Goal: Information Seeking & Learning: Learn about a topic

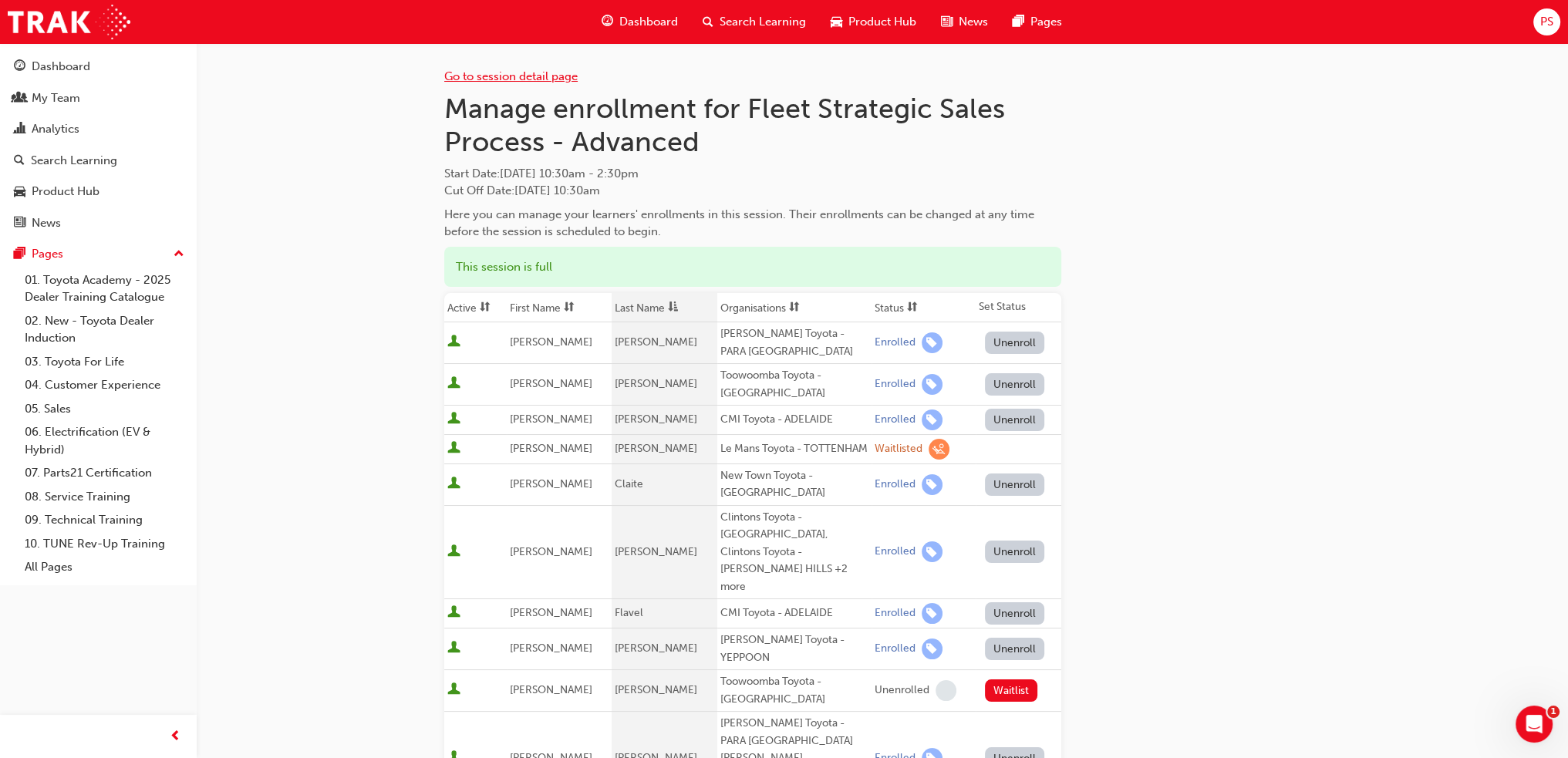
click at [541, 79] on link "Go to session detail page" at bounding box center [511, 77] width 134 height 14
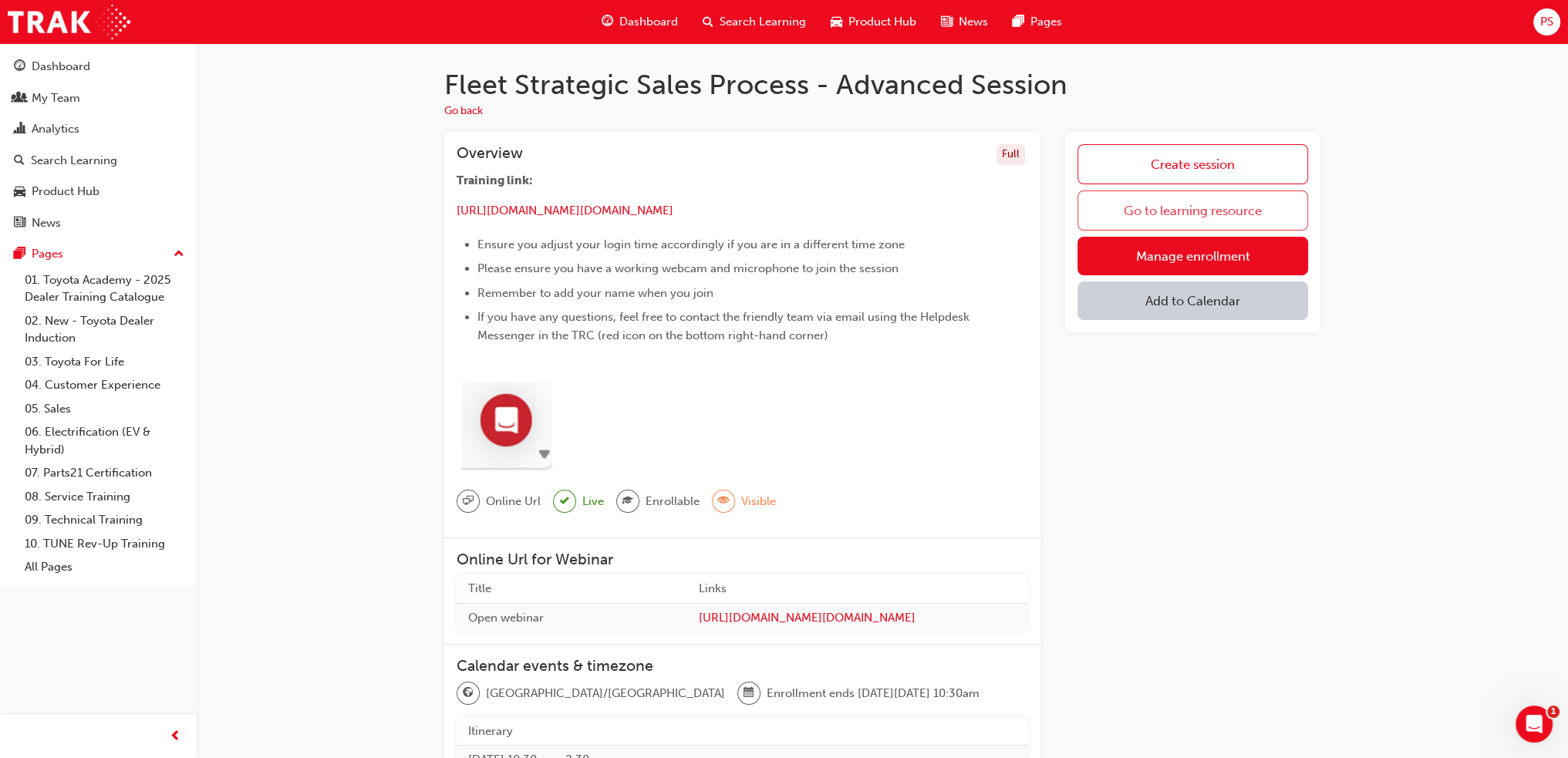
click at [1163, 209] on link "Go to learning resource" at bounding box center [1193, 210] width 231 height 40
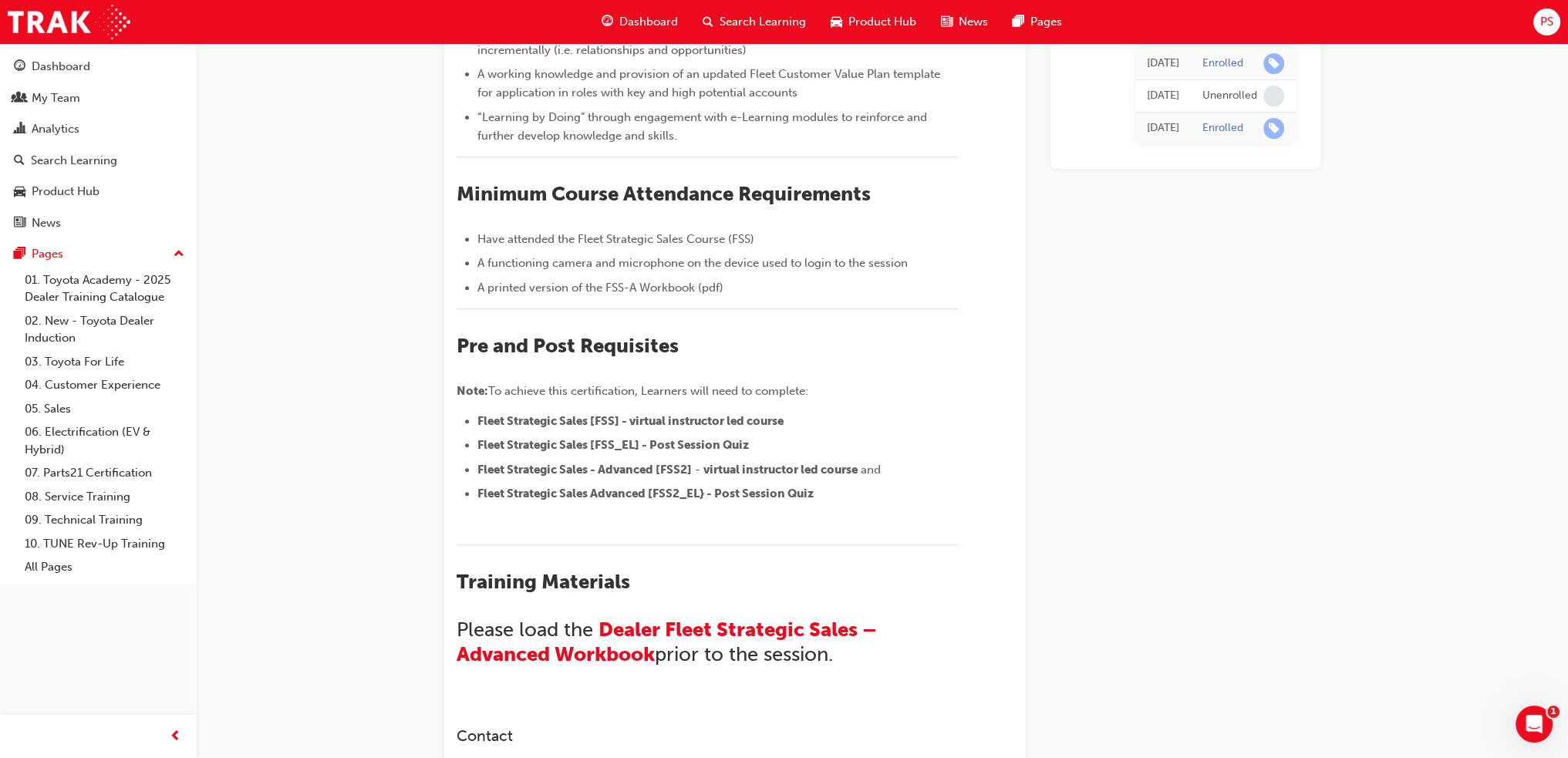
scroll to position [848, 0]
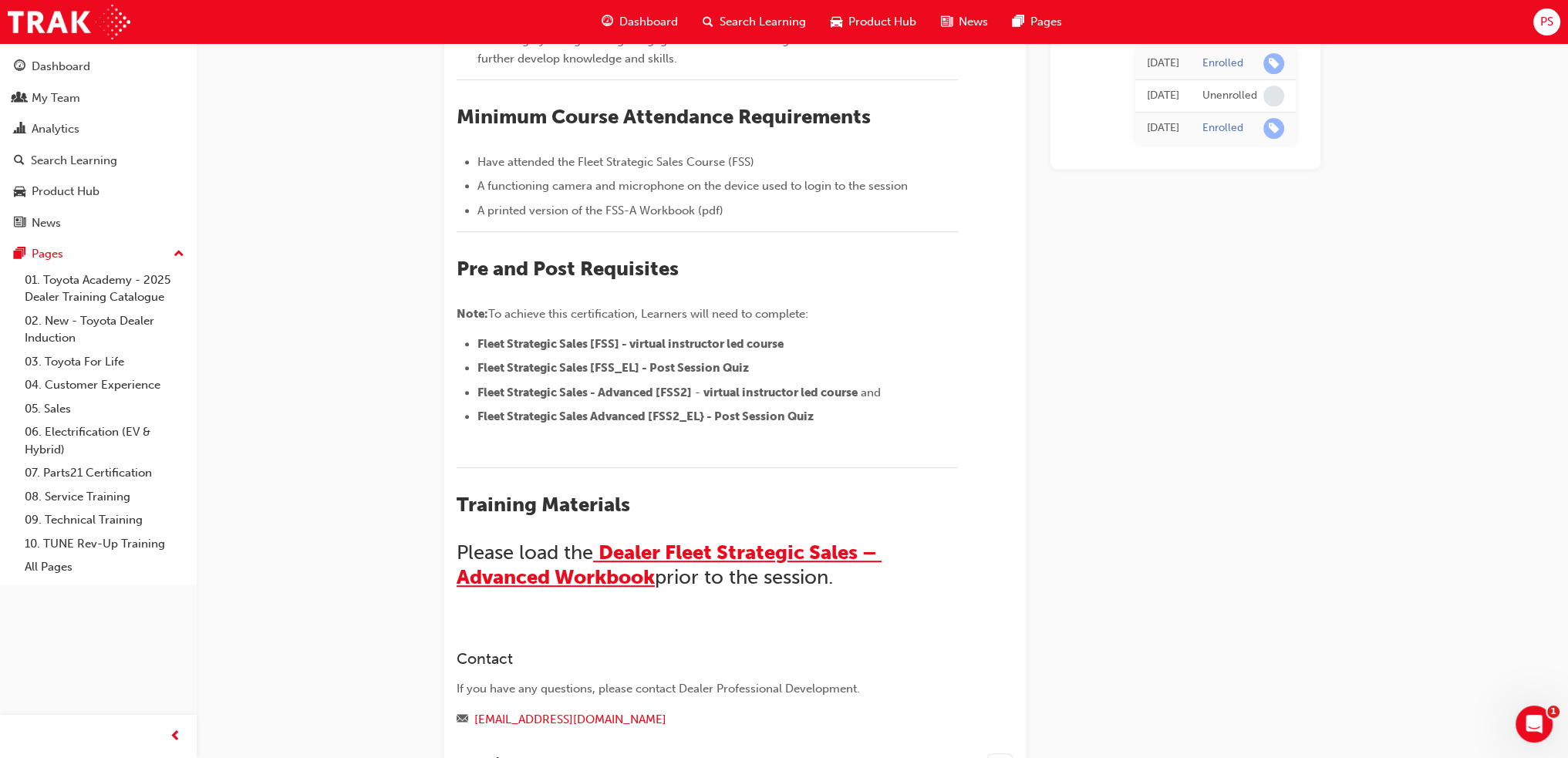
click at [639, 556] on span "Dealer Fleet Strategic Sales – Advanced Workbook" at bounding box center [669, 564] width 425 height 48
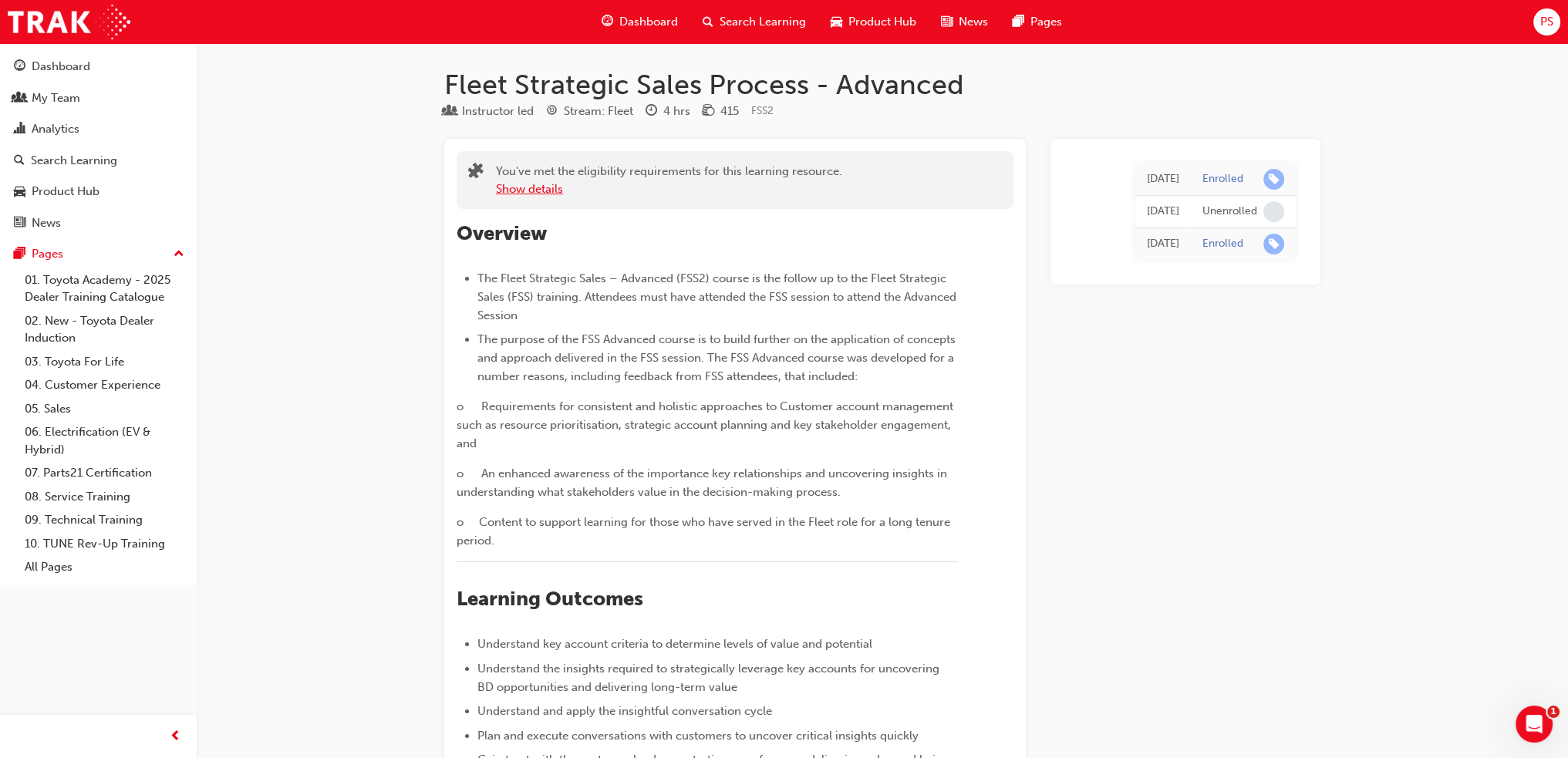
click at [522, 185] on button "Show details" at bounding box center [529, 189] width 67 height 18
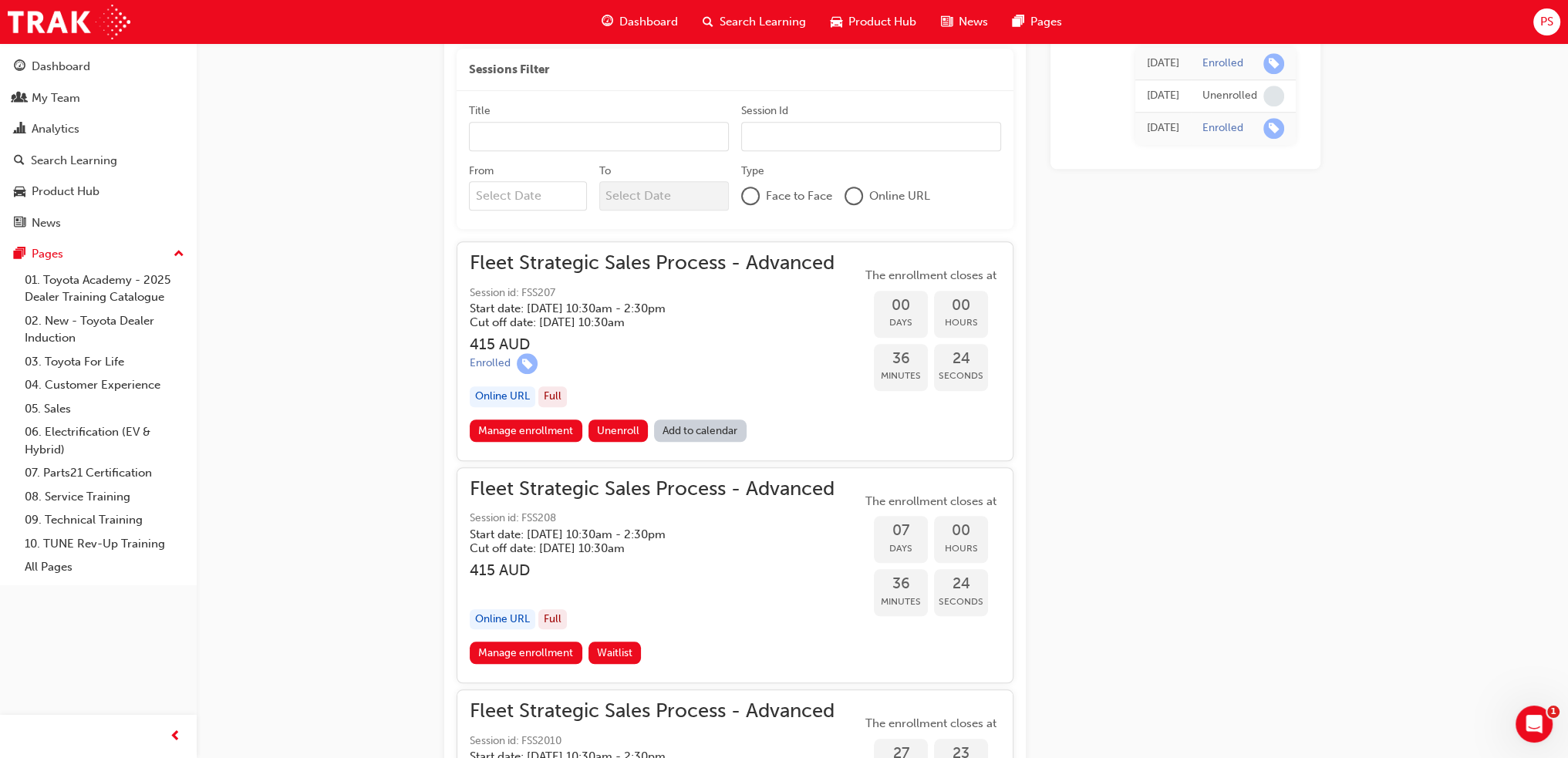
scroll to position [1619, 0]
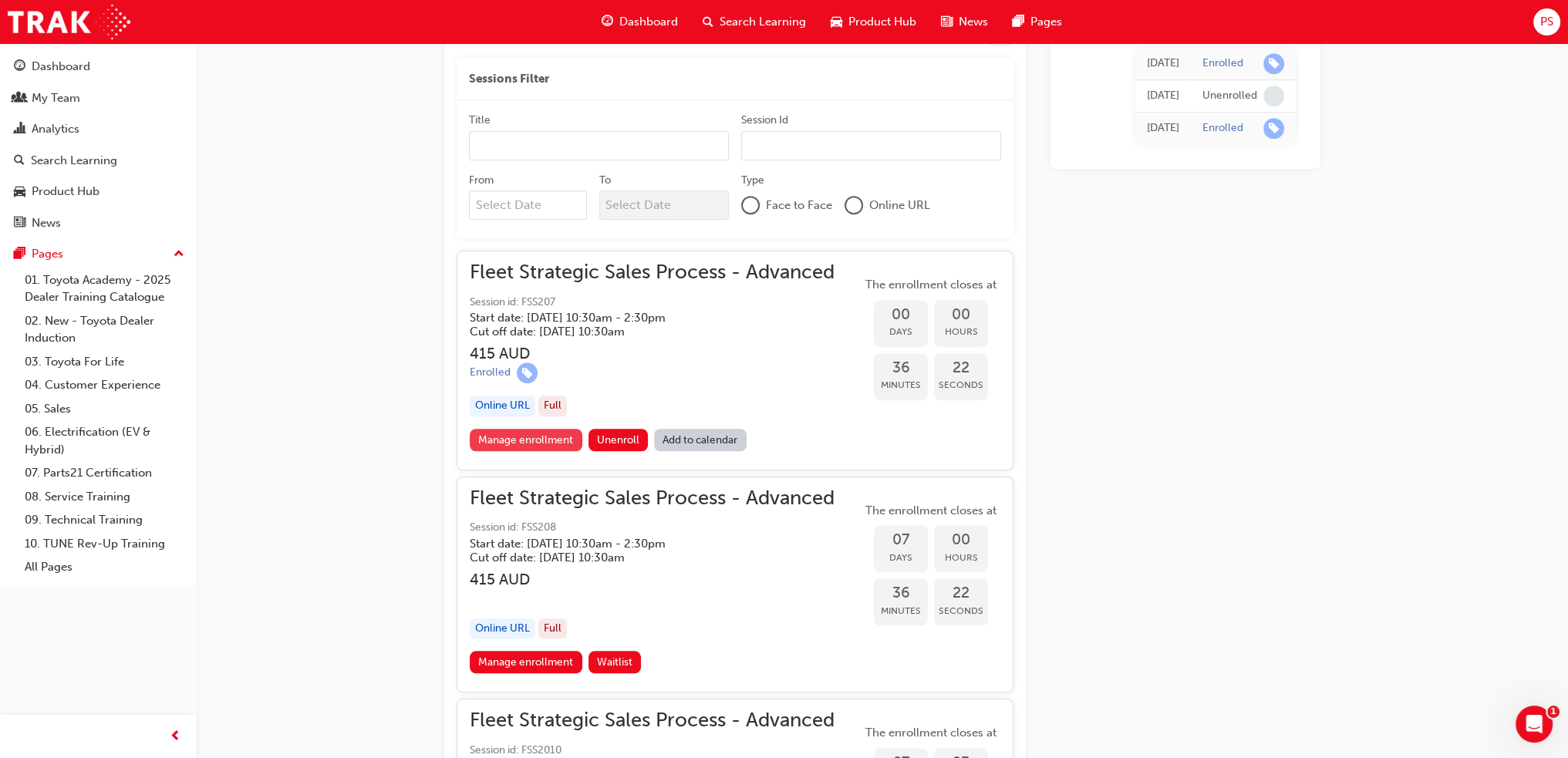
click at [531, 435] on link "Manage enrollment" at bounding box center [526, 440] width 112 height 22
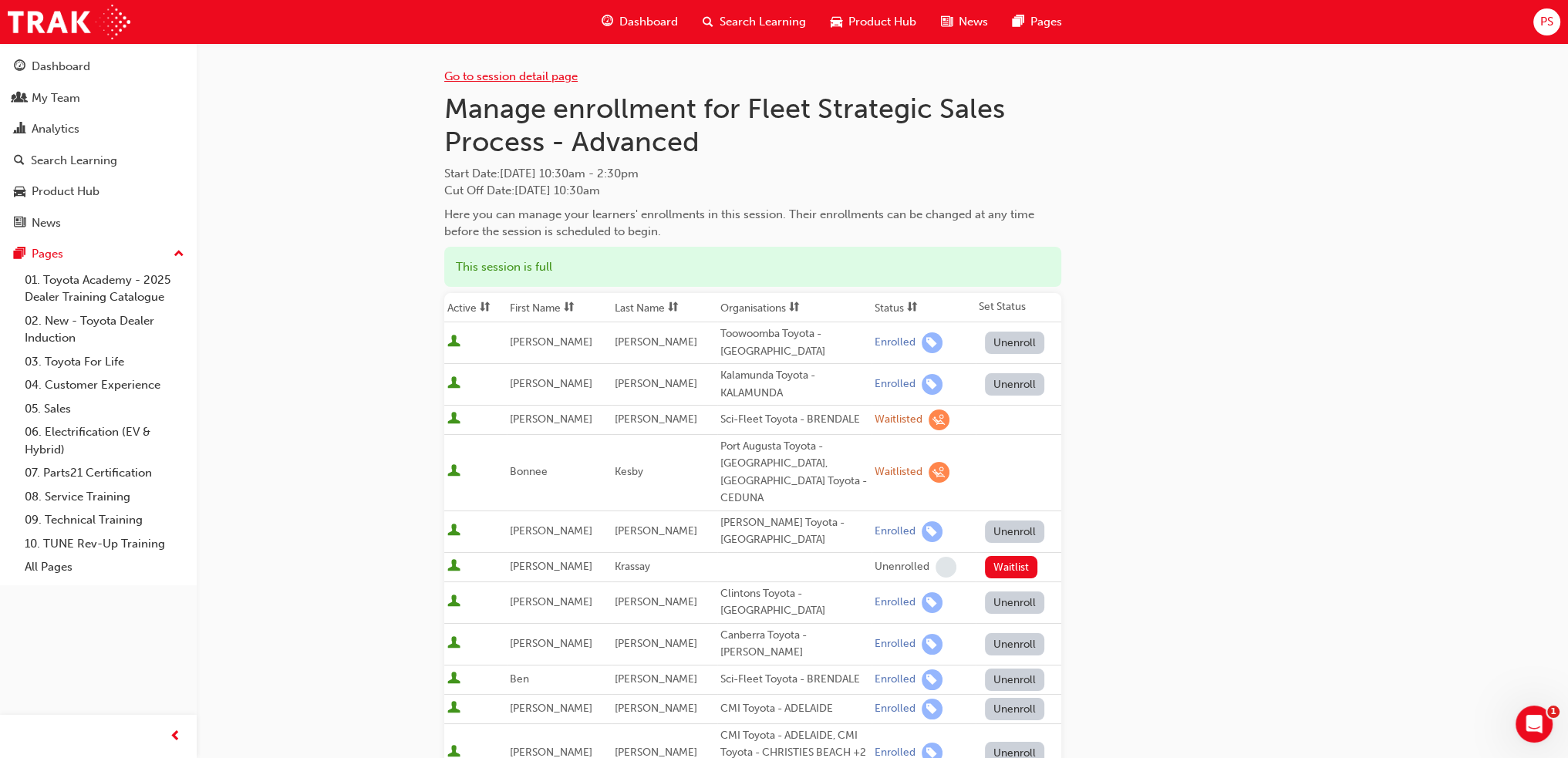
click at [508, 72] on link "Go to session detail page" at bounding box center [511, 77] width 134 height 14
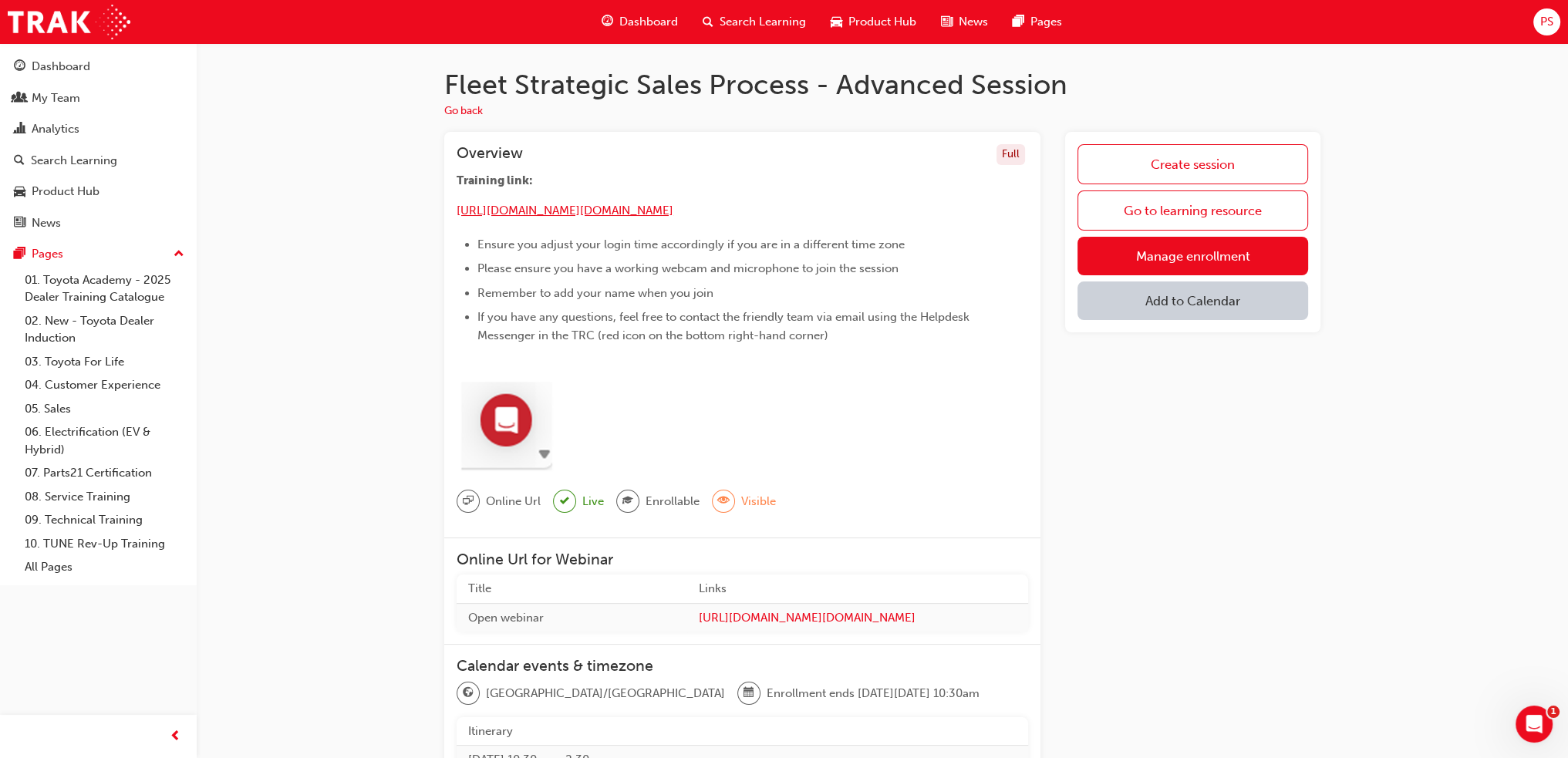
click at [659, 209] on span "[URL][DOMAIN_NAME][DOMAIN_NAME]" at bounding box center [565, 210] width 217 height 14
